Goal: Information Seeking & Learning: Learn about a topic

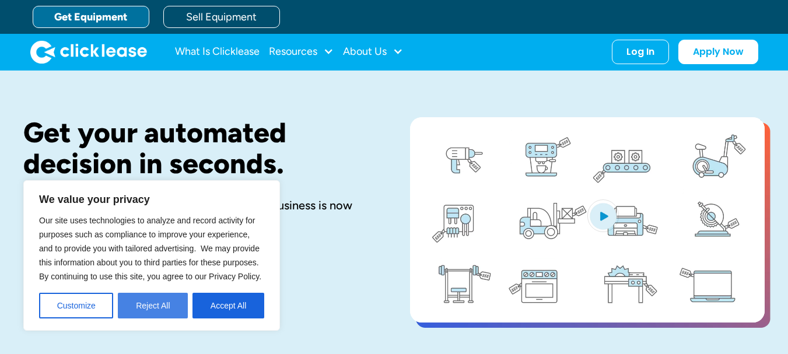
click at [138, 298] on button "Reject All" at bounding box center [153, 306] width 70 height 26
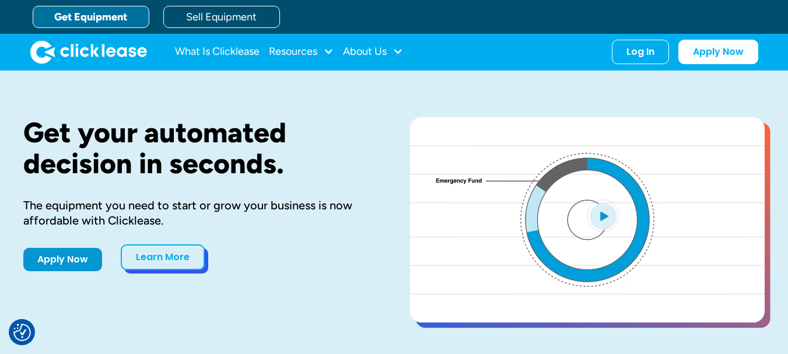
click at [173, 257] on link "Learn More" at bounding box center [163, 257] width 84 height 26
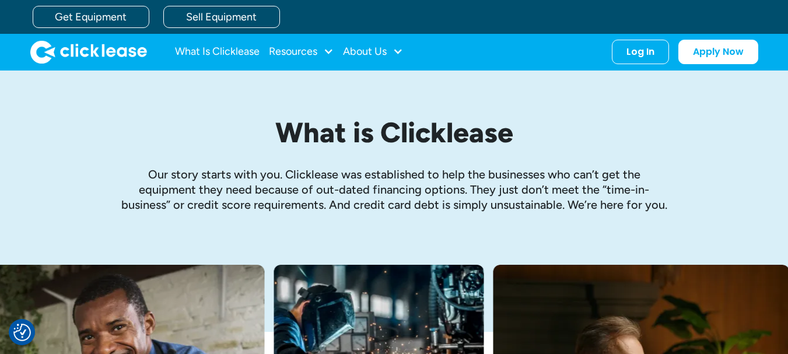
click at [719, 114] on div "What is Clicklease Our story starts with you. Clicklease was established to hel…" at bounding box center [393, 168] width 741 height 194
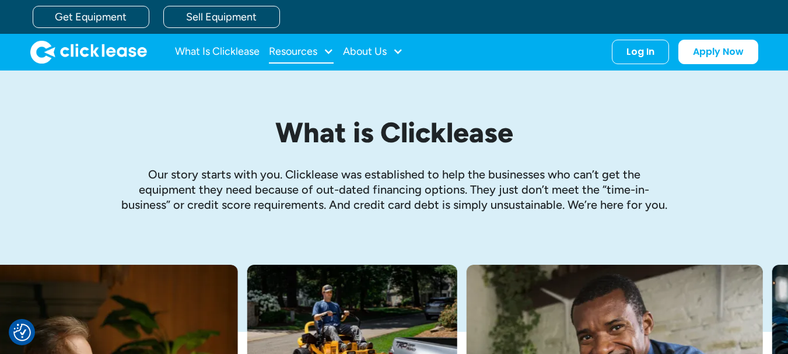
click at [324, 45] on div "Resources" at bounding box center [301, 51] width 65 height 23
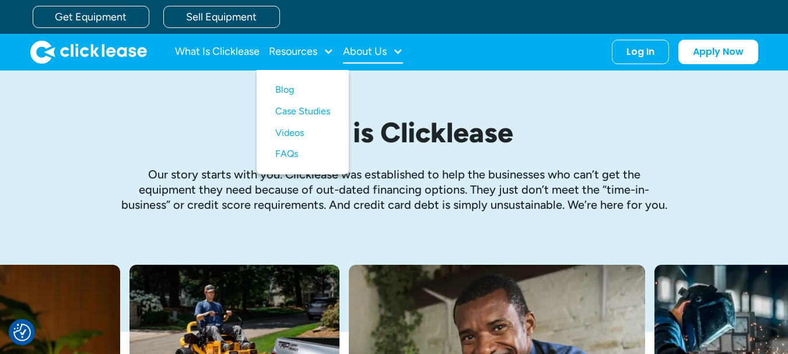
click at [401, 51] on div at bounding box center [398, 51] width 10 height 10
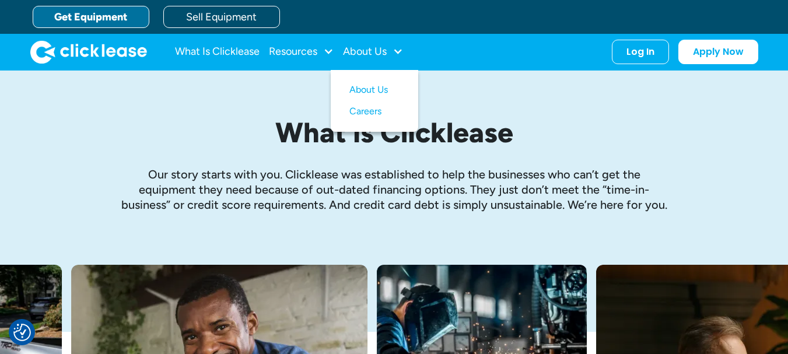
click at [104, 11] on link "Get Equipment" at bounding box center [91, 17] width 117 height 22
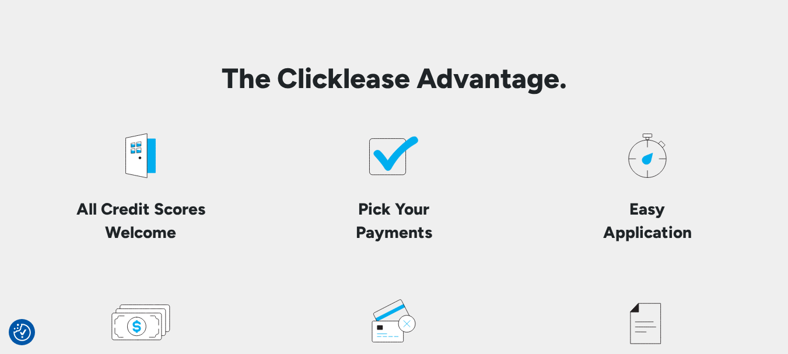
scroll to position [2683, 0]
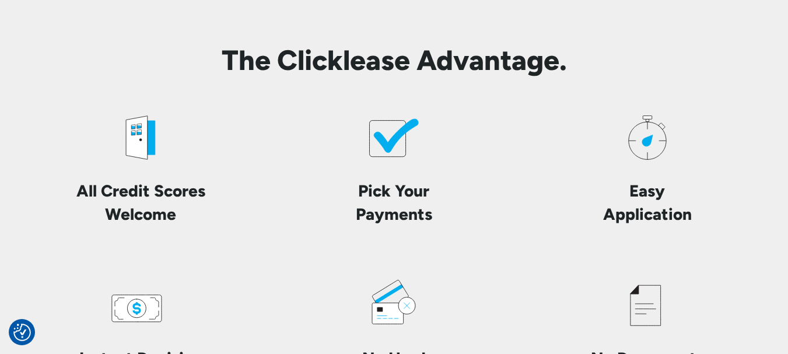
click at [391, 143] on icon at bounding box center [396, 135] width 45 height 34
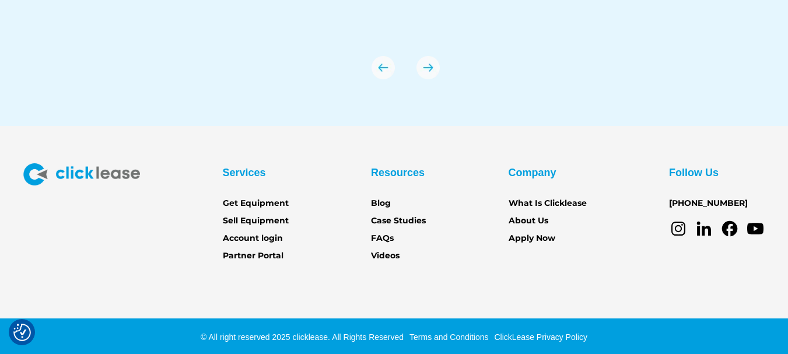
scroll to position [4162, 0]
